Goal: Task Accomplishment & Management: Use online tool/utility

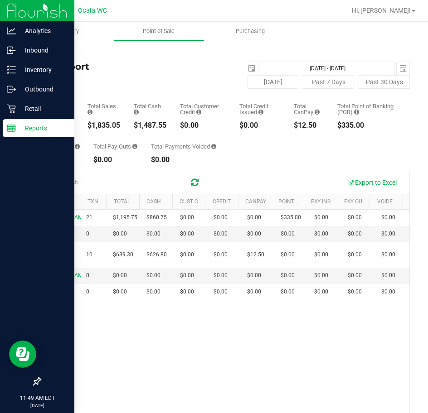
click at [30, 127] on p "Reports" at bounding box center [43, 128] width 54 height 11
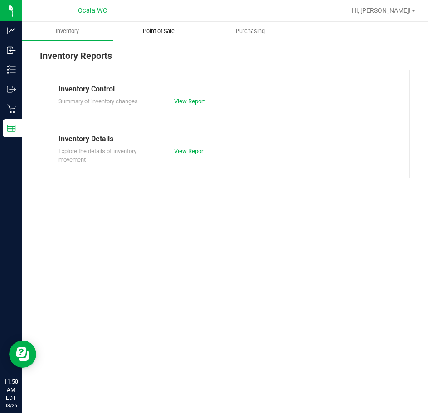
click at [163, 26] on uib-tab-heading "Point of Sale" at bounding box center [159, 31] width 91 height 18
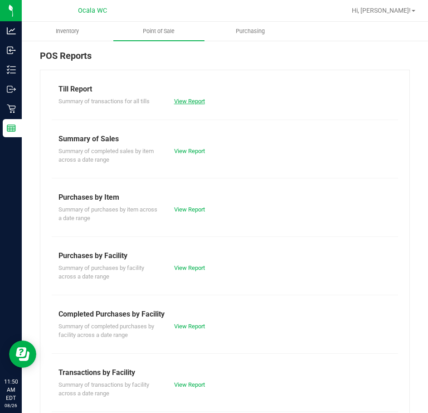
click at [202, 104] on link "View Report" at bounding box center [189, 101] width 31 height 7
